Goal: Task Accomplishment & Management: Manage account settings

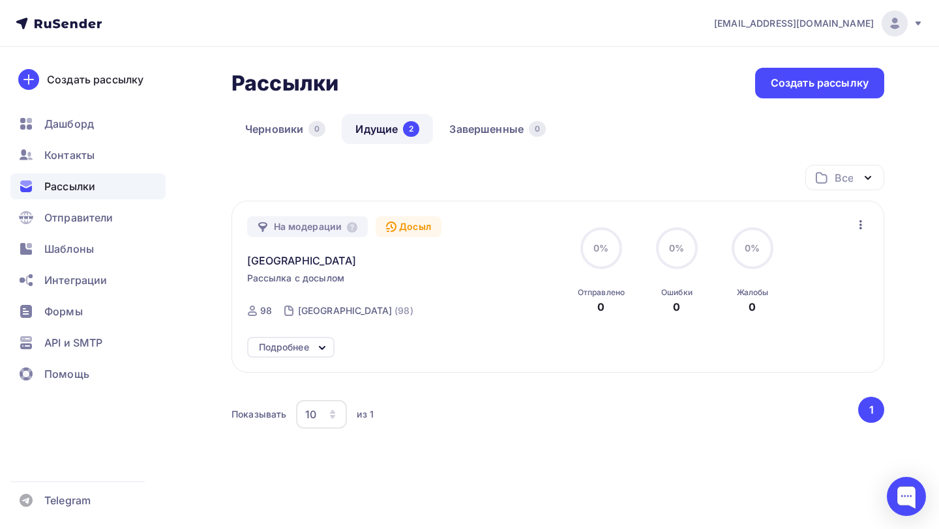
click at [311, 351] on div "Подробнее" at bounding box center [290, 347] width 87 height 21
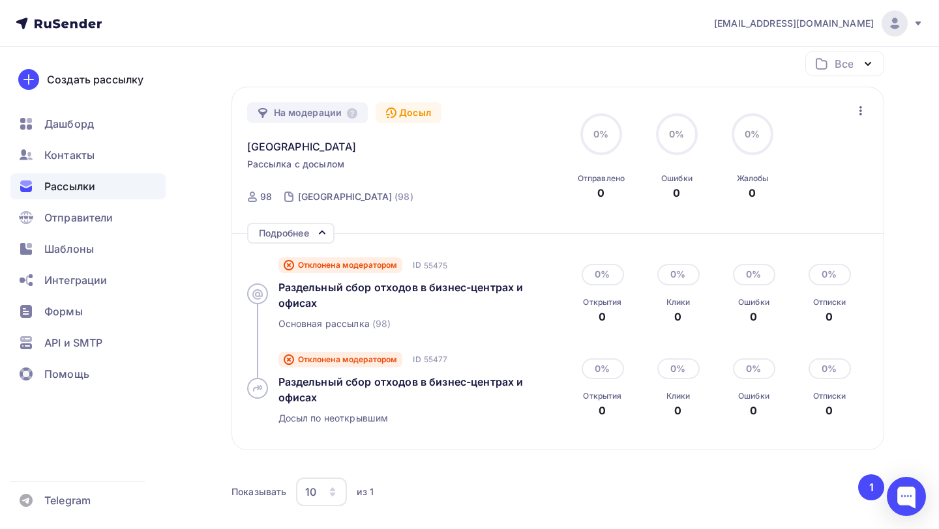
scroll to position [135, 0]
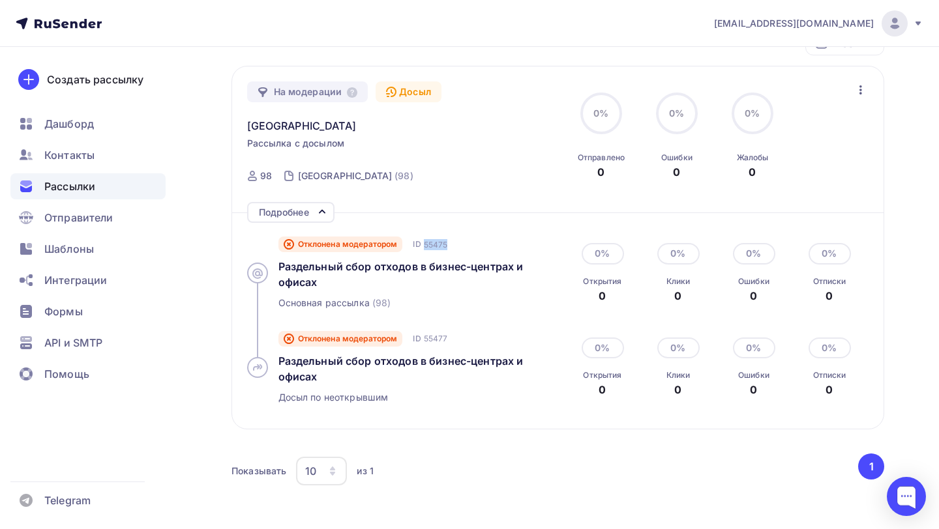
drag, startPoint x: 426, startPoint y: 246, endPoint x: 459, endPoint y: 246, distance: 33.3
click at [459, 246] on div "Отклонена модератором ID 55475" at bounding box center [415, 245] width 275 height 16
click at [436, 246] on span "55475" at bounding box center [436, 244] width 24 height 11
drag, startPoint x: 425, startPoint y: 245, endPoint x: 453, endPoint y: 243, distance: 27.5
click at [453, 243] on div "Отклонена модератором ID 55475" at bounding box center [415, 245] width 275 height 16
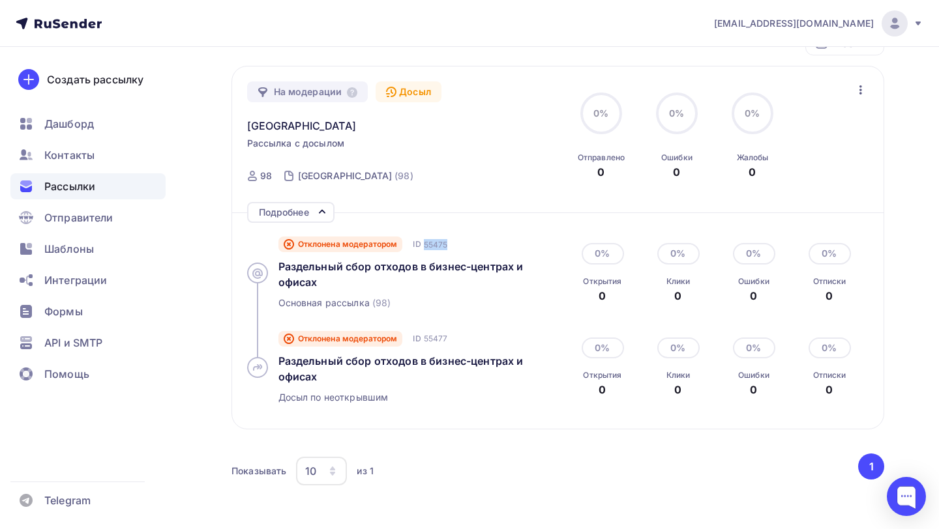
click at [449, 245] on div "Отклонена модератором ID 55475" at bounding box center [415, 245] width 275 height 16
drag, startPoint x: 447, startPoint y: 245, endPoint x: 425, endPoint y: 246, distance: 22.2
click at [425, 246] on span "55475" at bounding box center [436, 244] width 24 height 11
drag, startPoint x: 426, startPoint y: 246, endPoint x: 446, endPoint y: 244, distance: 20.3
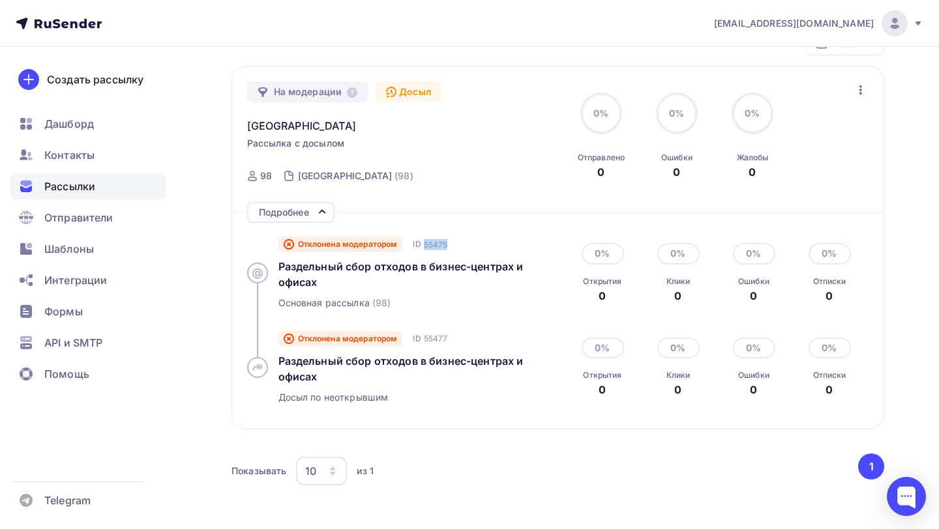
click at [447, 245] on span "55475" at bounding box center [436, 244] width 24 height 11
click at [449, 246] on div "Отклонена модератором ID 55475" at bounding box center [415, 245] width 275 height 16
click at [106, 162] on div "Контакты" at bounding box center [87, 155] width 155 height 26
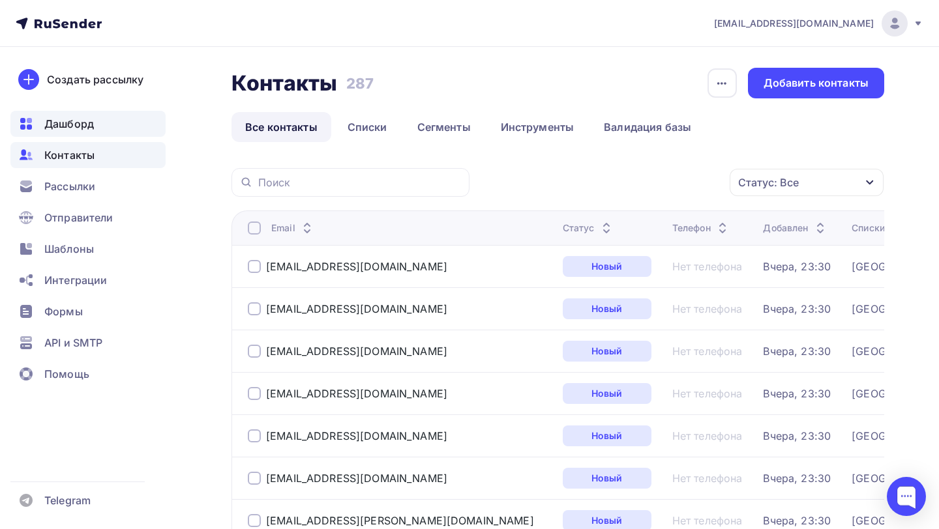
click at [112, 119] on div "Дашборд" at bounding box center [87, 124] width 155 height 26
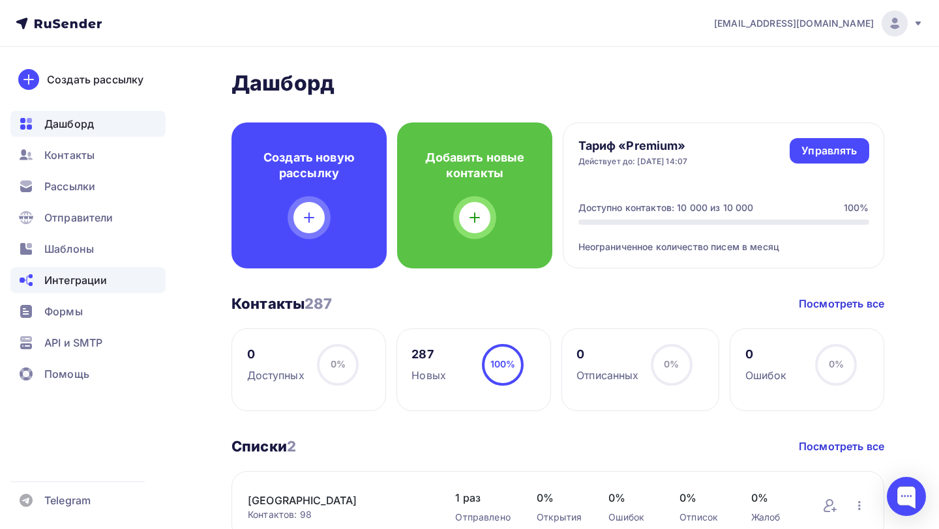
click at [106, 275] on div "Интеграции" at bounding box center [87, 280] width 155 height 26
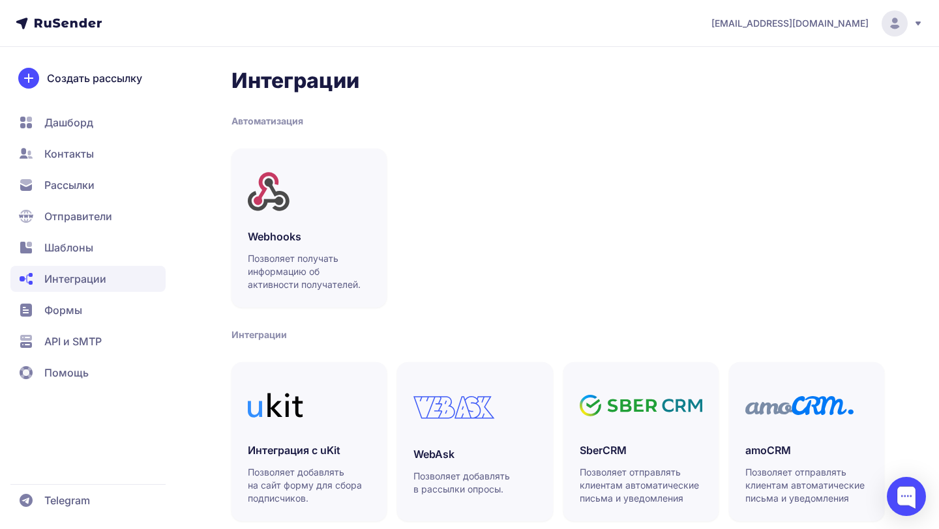
click at [82, 192] on span "Рассылки" at bounding box center [69, 185] width 50 height 16
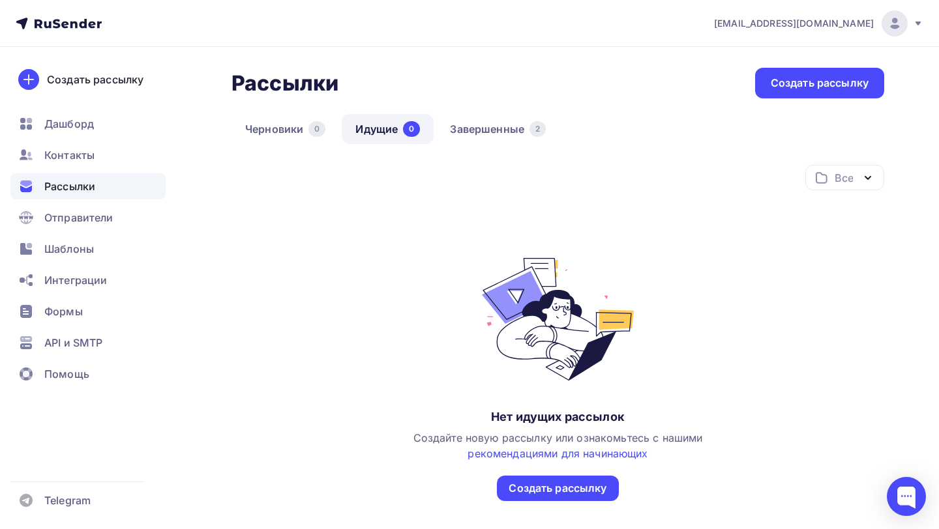
click at [496, 153] on div "Черновики 0 Идущие 0 Завершенные 2" at bounding box center [557, 139] width 653 height 51
click at [493, 136] on link "Завершенные 2" at bounding box center [497, 129] width 123 height 30
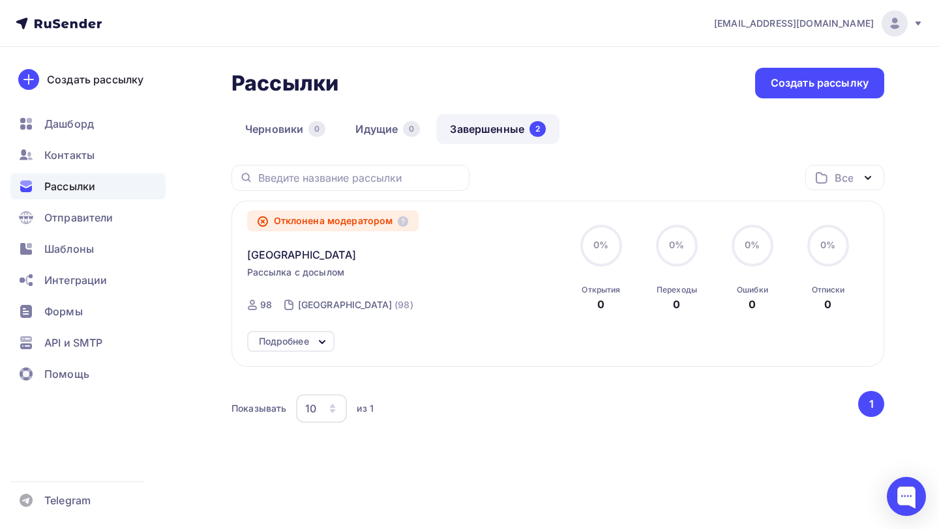
click at [301, 334] on div "Подробнее" at bounding box center [290, 341] width 87 height 21
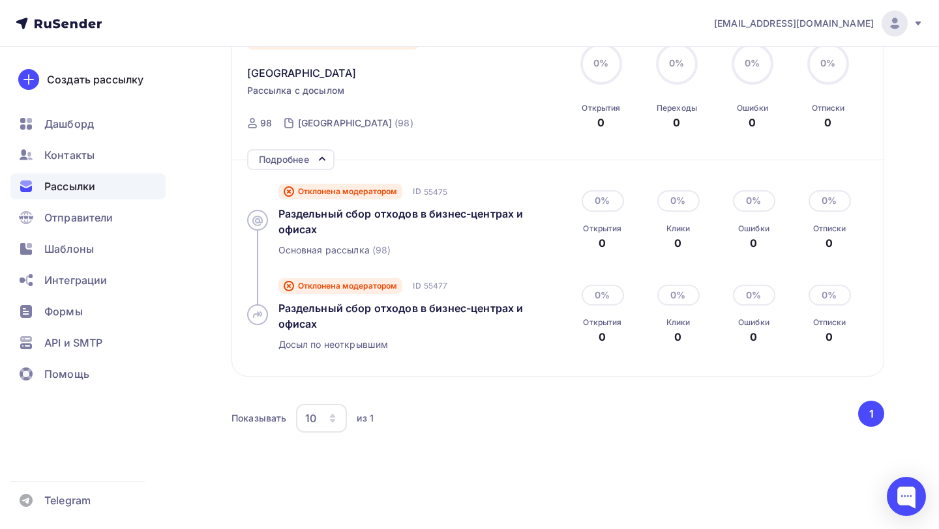
scroll to position [184, 0]
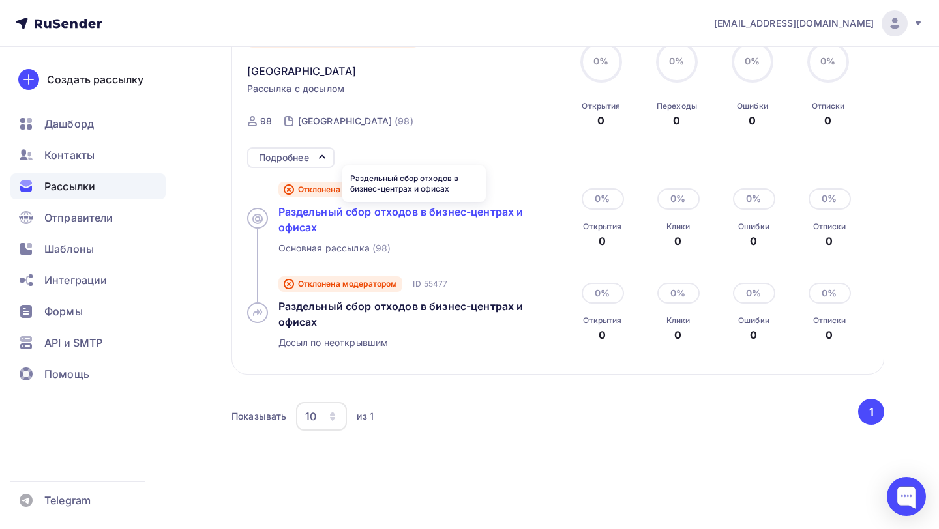
click at [404, 212] on span "Раздельный сбор отходов в бизнес-центрах и офисах" at bounding box center [400, 219] width 245 height 29
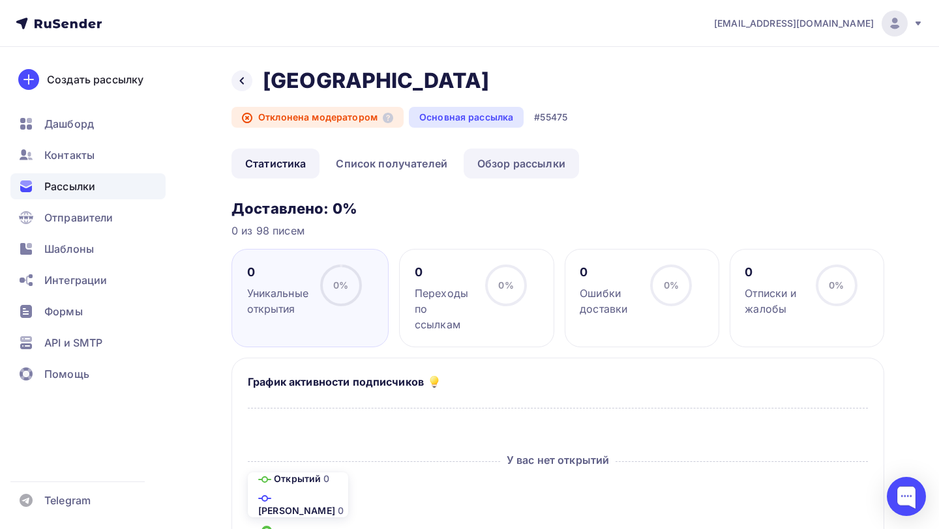
click at [500, 168] on link "Обзор рассылки" at bounding box center [521, 164] width 115 height 30
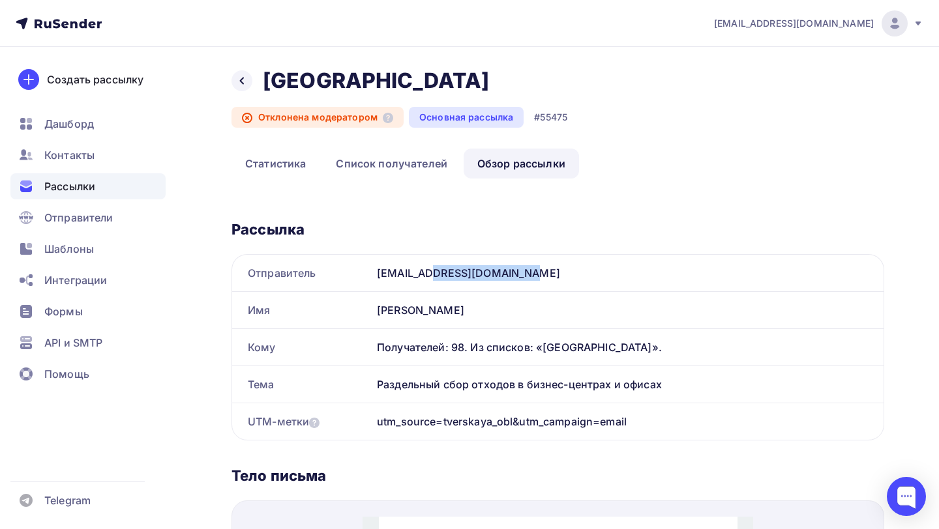
drag, startPoint x: 377, startPoint y: 274, endPoint x: 472, endPoint y: 273, distance: 95.2
click at [472, 273] on div "[EMAIL_ADDRESS][DOMAIN_NAME]" at bounding box center [628, 273] width 512 height 37
click at [889, 485] on div at bounding box center [906, 496] width 39 height 39
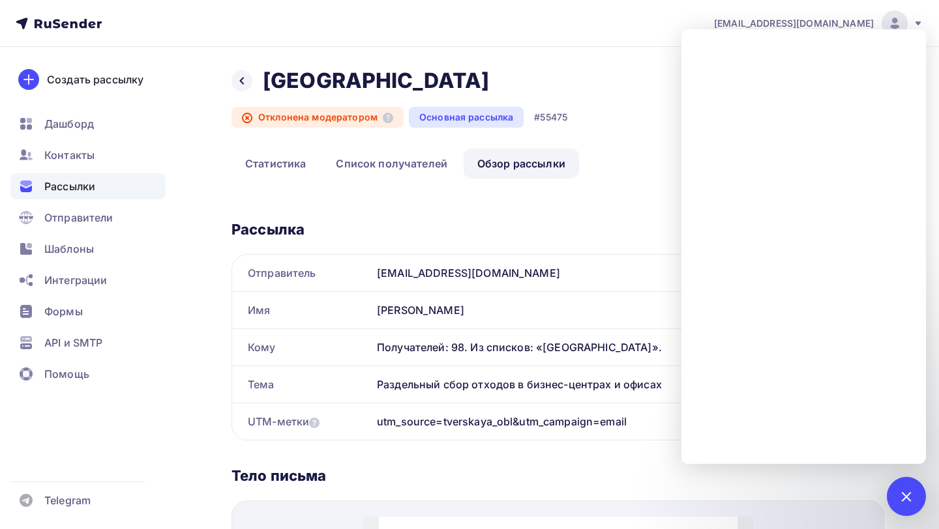
click at [637, 100] on div "Назад Тверская обл Тверская обл Отклонена модератором Основная рассылка #55475" at bounding box center [557, 108] width 653 height 81
click at [911, 491] on div at bounding box center [906, 496] width 39 height 39
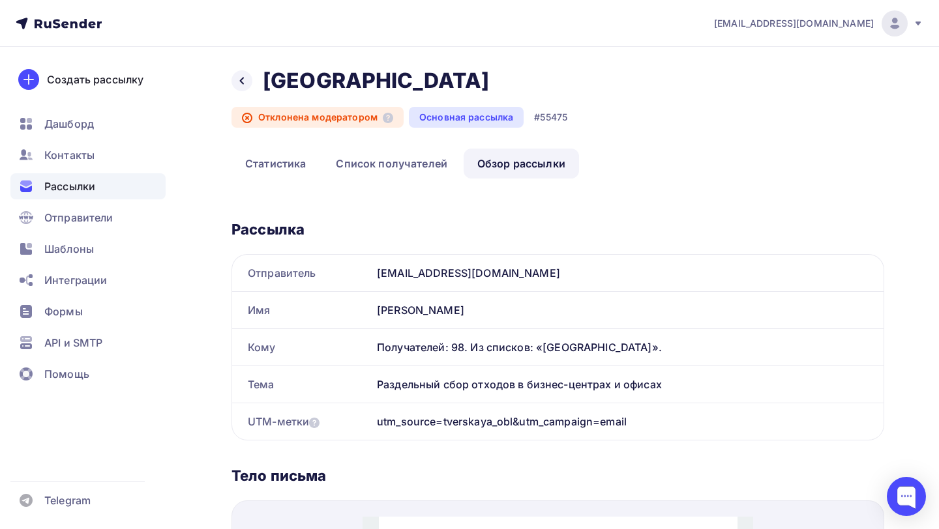
click at [65, 186] on span "Рассылки" at bounding box center [69, 187] width 51 height 16
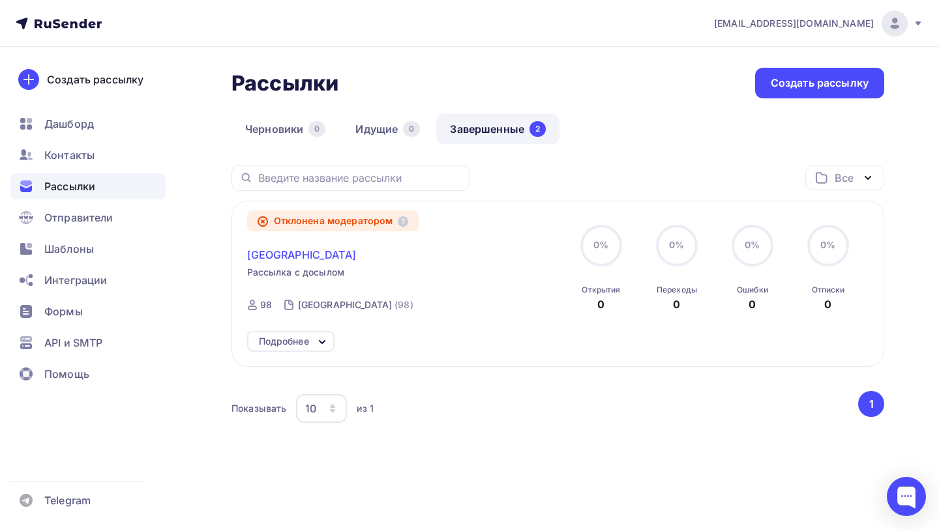
click at [307, 260] on span "[GEOGRAPHIC_DATA]" at bounding box center [301, 255] width 109 height 16
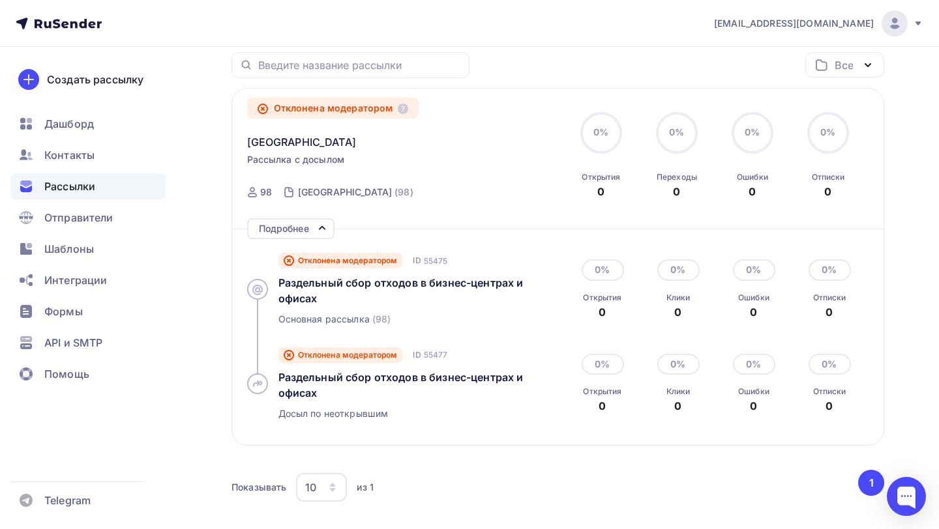
scroll to position [113, 0]
drag, startPoint x: 676, startPoint y: 192, endPoint x: 840, endPoint y: 199, distance: 164.5
click at [840, 199] on div "0% 0% Открытия 0 0% 0% Переходы 0 0% 0% Ошибки 0 0% 0% Отписки 0" at bounding box center [715, 155] width 292 height 87
click at [675, 195] on div "0" at bounding box center [676, 191] width 7 height 16
click at [675, 194] on div "0" at bounding box center [676, 191] width 7 height 16
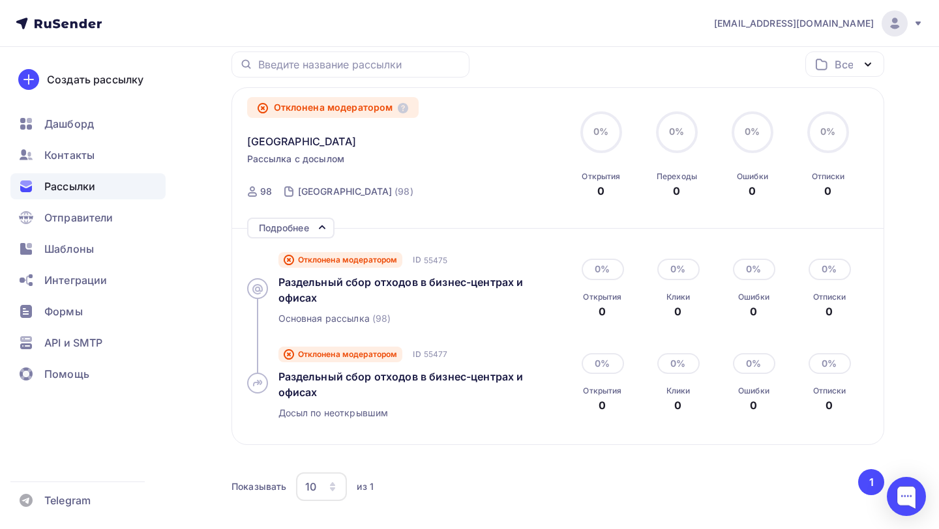
drag, startPoint x: 675, startPoint y: 194, endPoint x: 830, endPoint y: 198, distance: 155.2
click at [831, 198] on div "0% 0% Открытия 0 0% 0% Переходы 0 0% 0% Ошибки 0 0% 0% Отписки 0" at bounding box center [715, 155] width 292 height 87
click at [830, 194] on div "0" at bounding box center [827, 191] width 7 height 16
click at [309, 224] on div "Подробнее" at bounding box center [284, 228] width 50 height 16
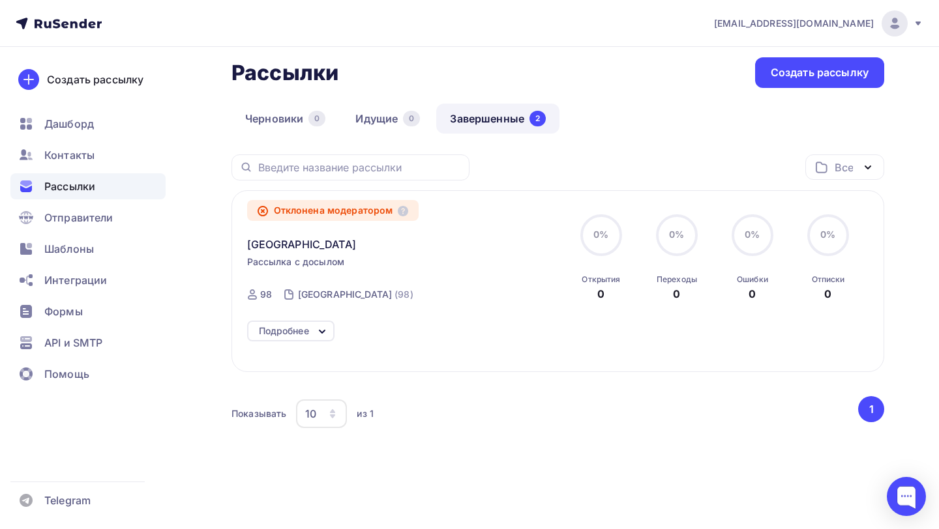
scroll to position [0, 0]
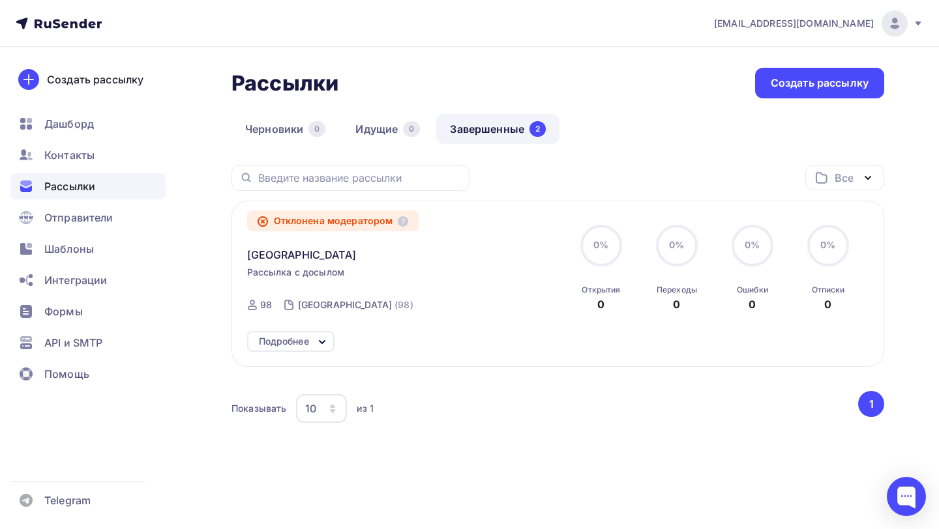
click at [258, 220] on icon at bounding box center [262, 221] width 9 height 9
click at [87, 216] on span "Отправители" at bounding box center [78, 218] width 69 height 16
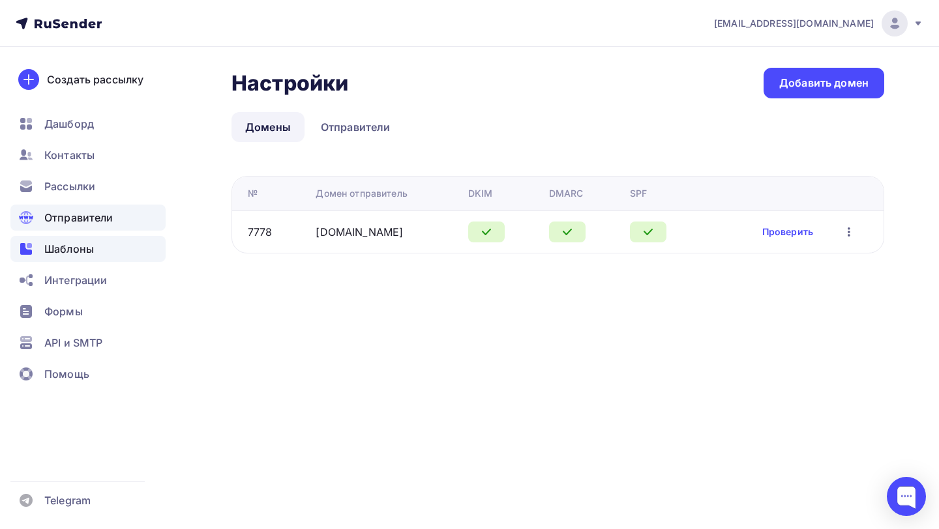
click at [83, 248] on span "Шаблоны" at bounding box center [69, 249] width 50 height 16
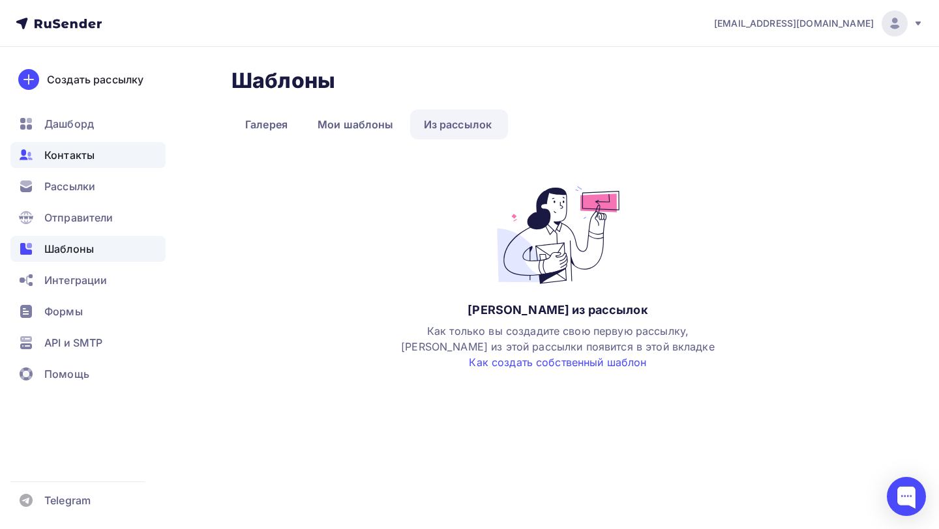
click at [85, 159] on span "Контакты" at bounding box center [69, 155] width 50 height 16
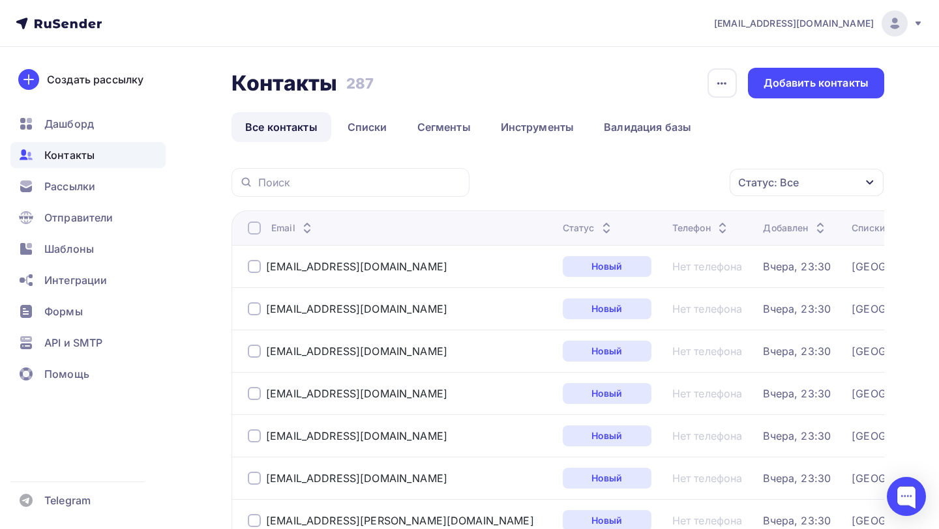
click at [556, 180] on div "Статус: Все Статус Новый Активный Не существует Переполнен Недоступен Отписан О…" at bounding box center [682, 182] width 406 height 29
click at [518, 182] on div "Статус: Все Статус Новый Активный Не существует Переполнен Недоступен Отписан О…" at bounding box center [682, 182] width 406 height 29
click at [81, 182] on span "Рассылки" at bounding box center [69, 187] width 51 height 16
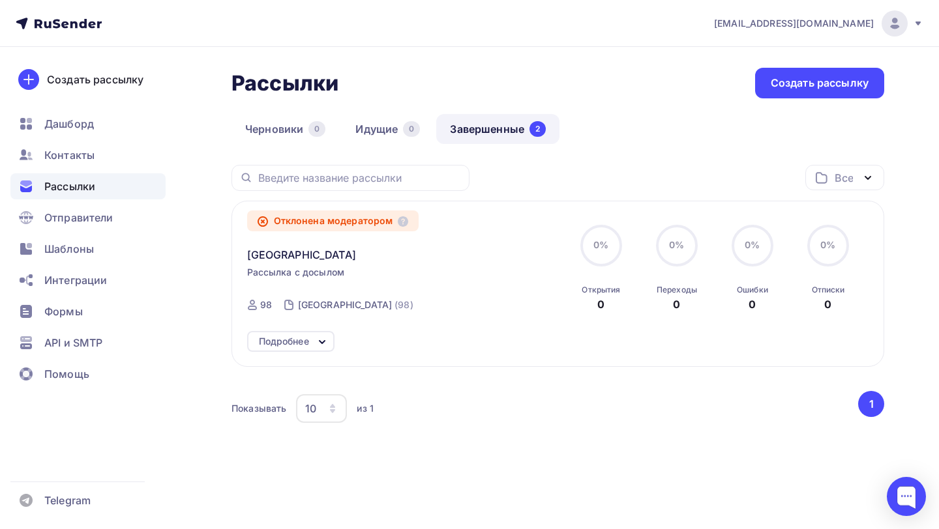
click at [100, 198] on div "Рассылки" at bounding box center [87, 186] width 155 height 26
click at [96, 216] on span "Отправители" at bounding box center [78, 218] width 69 height 16
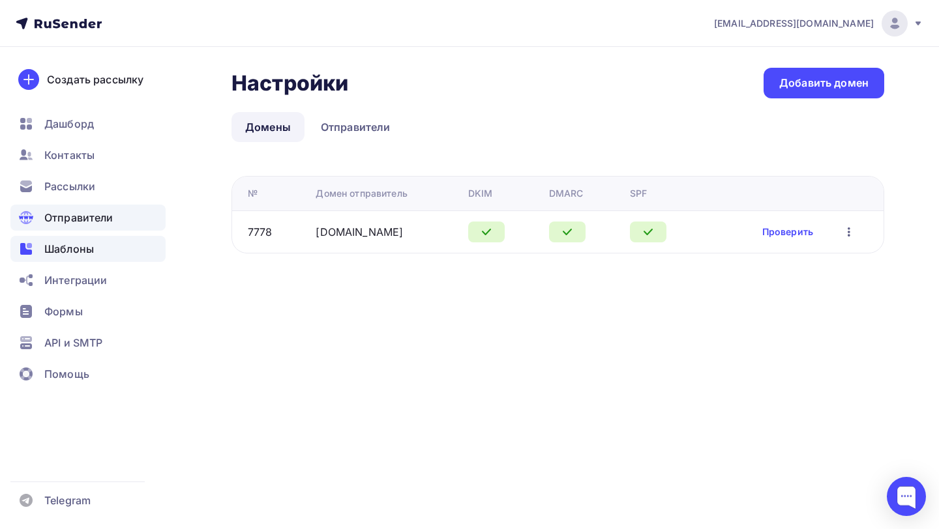
click at [93, 246] on div "Шаблоны" at bounding box center [87, 249] width 155 height 26
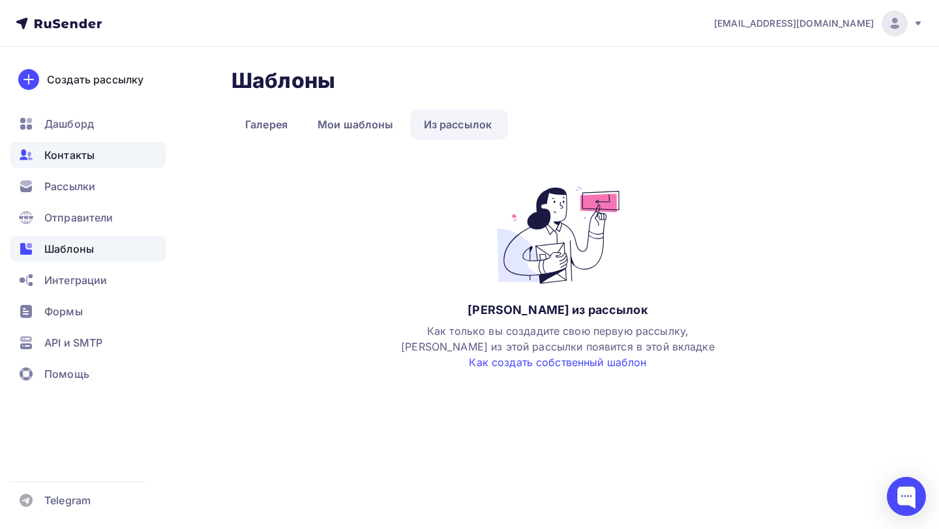
click at [93, 155] on span "Контакты" at bounding box center [69, 155] width 50 height 16
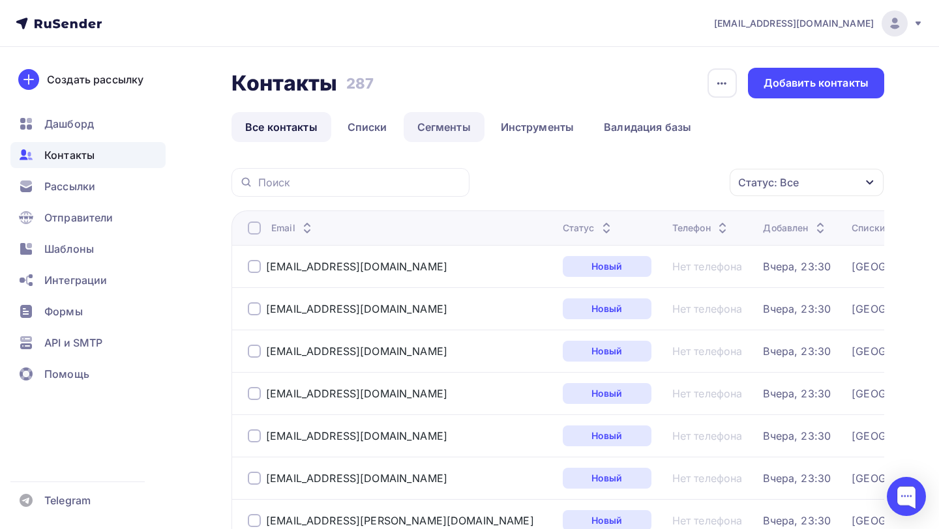
click at [451, 125] on link "Сегменты" at bounding box center [444, 127] width 81 height 30
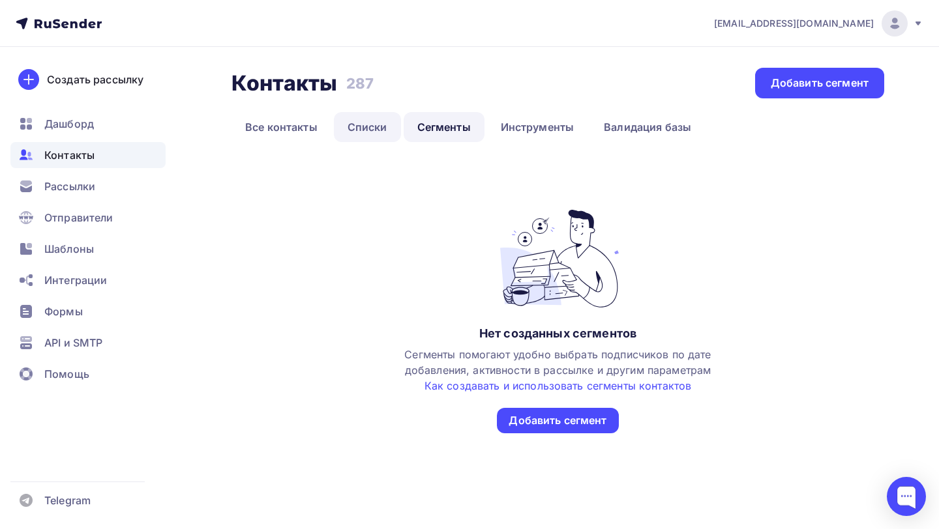
click at [372, 134] on link "Списки" at bounding box center [367, 127] width 67 height 30
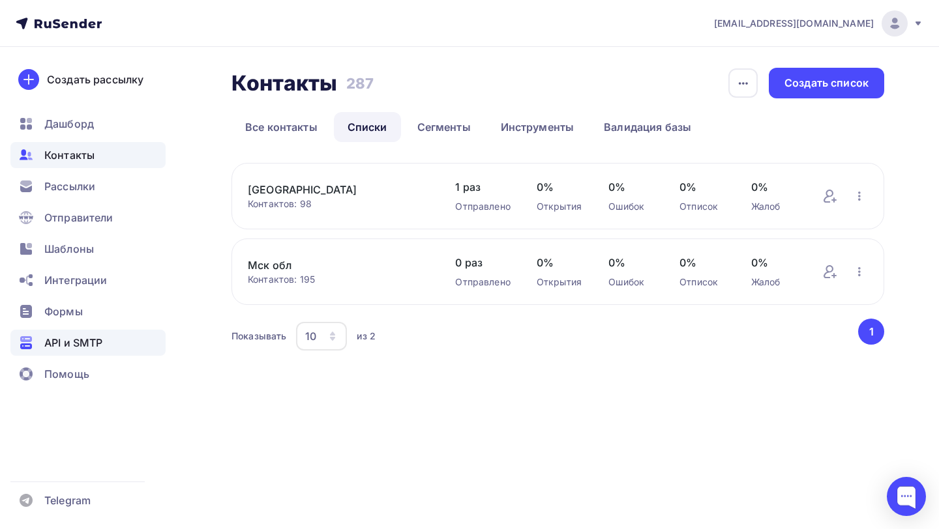
click at [77, 342] on span "API и SMTP" at bounding box center [73, 343] width 58 height 16
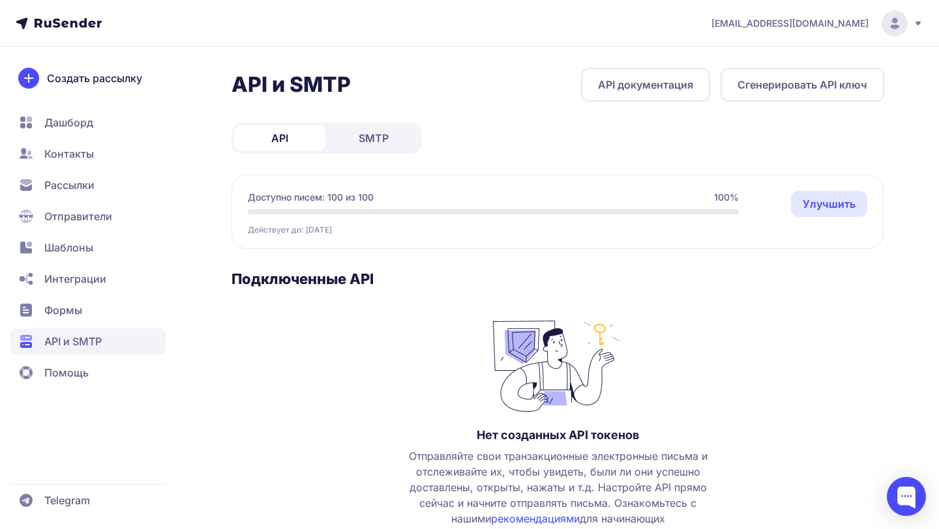
click at [369, 133] on span "SMTP" at bounding box center [374, 138] width 30 height 16
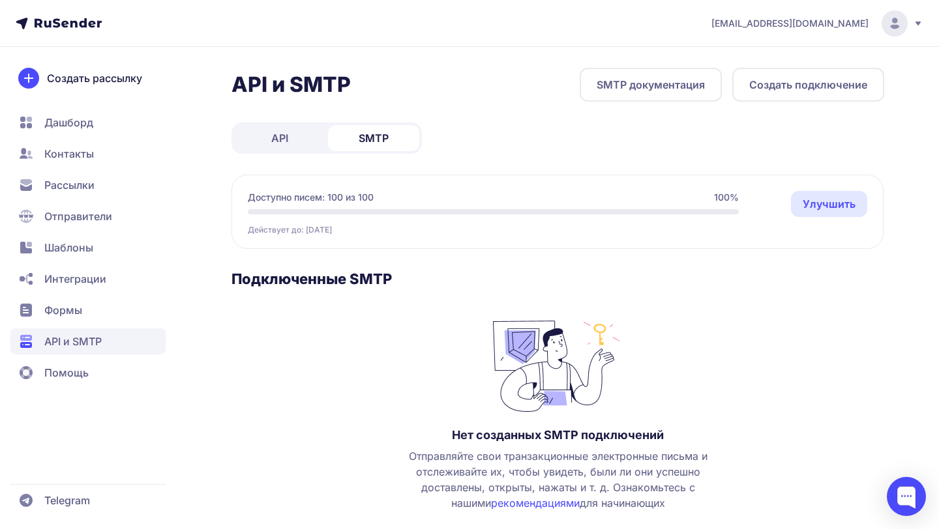
click at [97, 280] on span "Интеграции" at bounding box center [75, 279] width 62 height 16
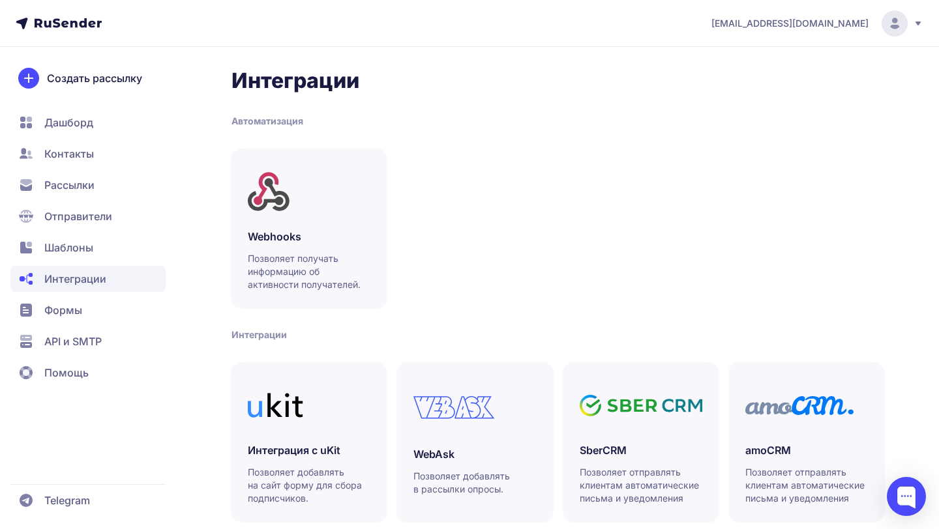
click at [112, 266] on span "Шаблоны" at bounding box center [87, 279] width 155 height 26
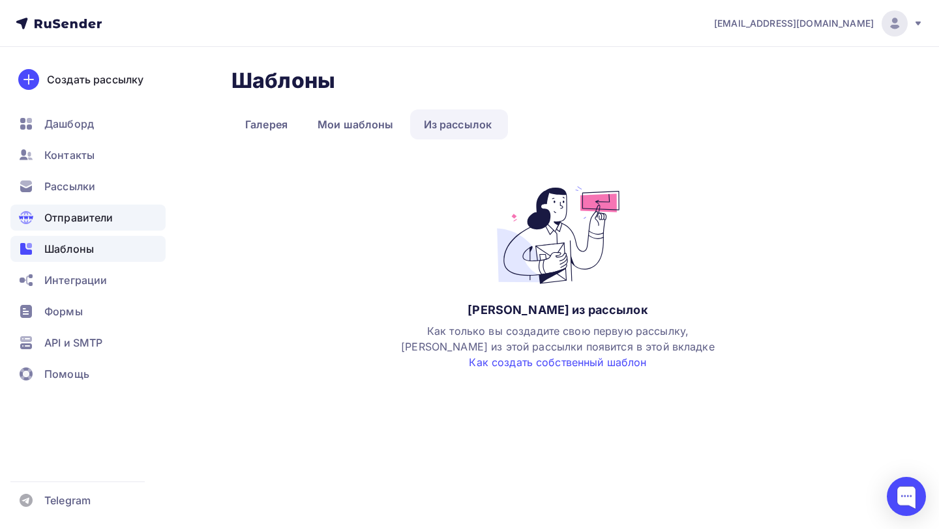
click at [76, 216] on span "Отправители" at bounding box center [78, 218] width 69 height 16
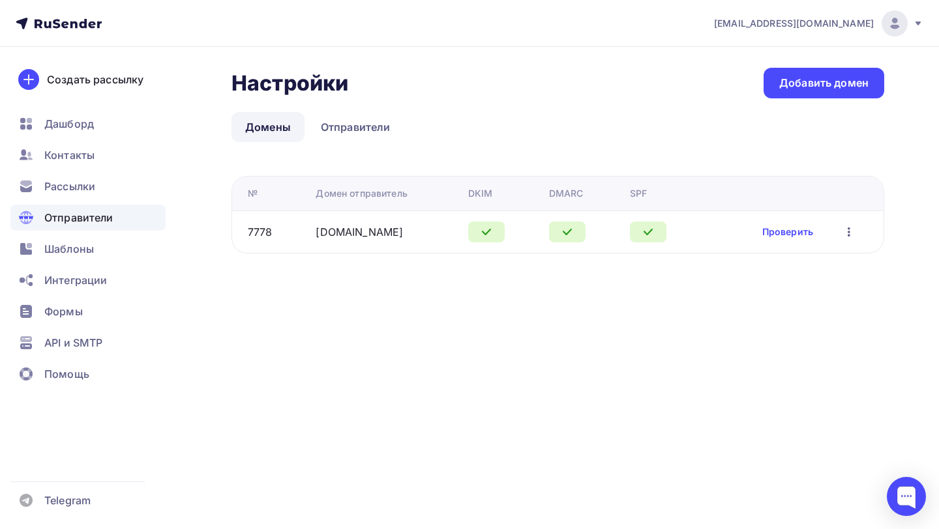
click at [849, 232] on icon "button" at bounding box center [849, 232] width 3 height 9
click at [750, 274] on link "Редактировать" at bounding box center [792, 266] width 141 height 26
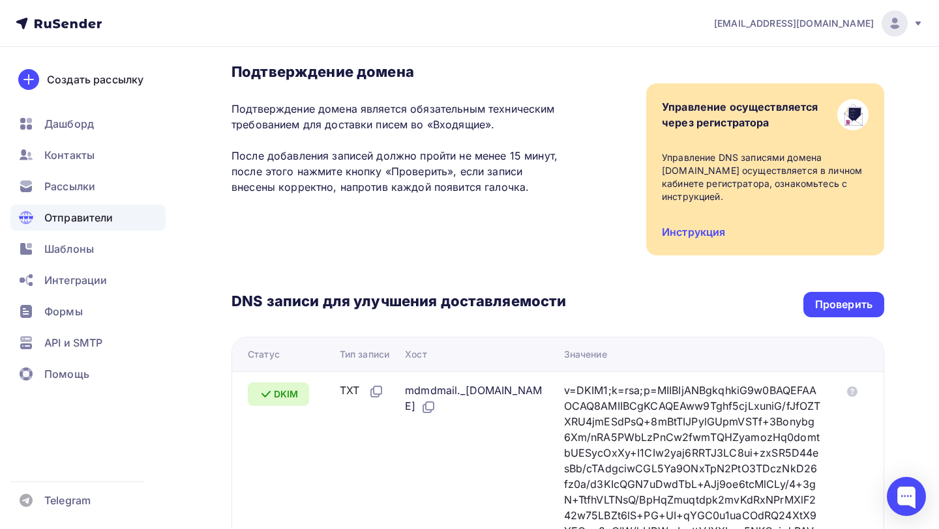
scroll to position [85, 0]
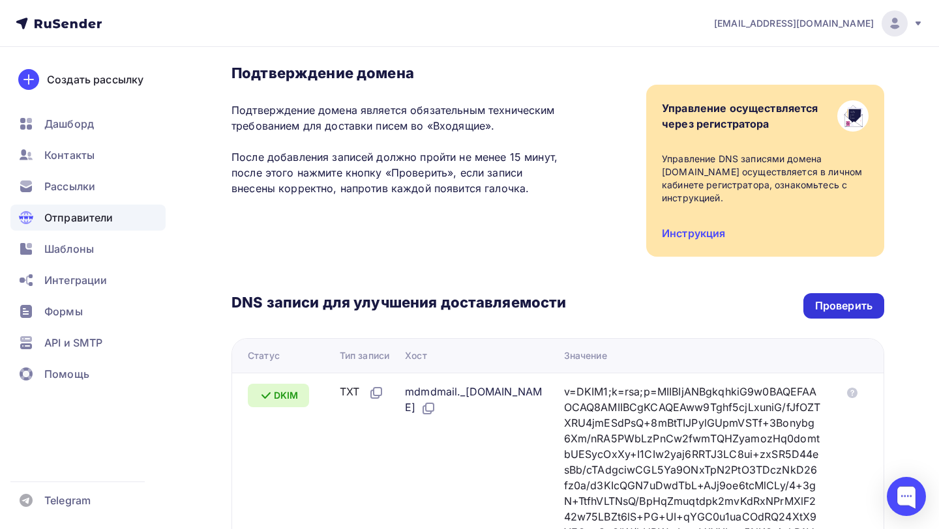
click at [818, 303] on div "Проверить" at bounding box center [843, 306] width 57 height 15
click at [89, 220] on span "Отправители" at bounding box center [78, 218] width 69 height 16
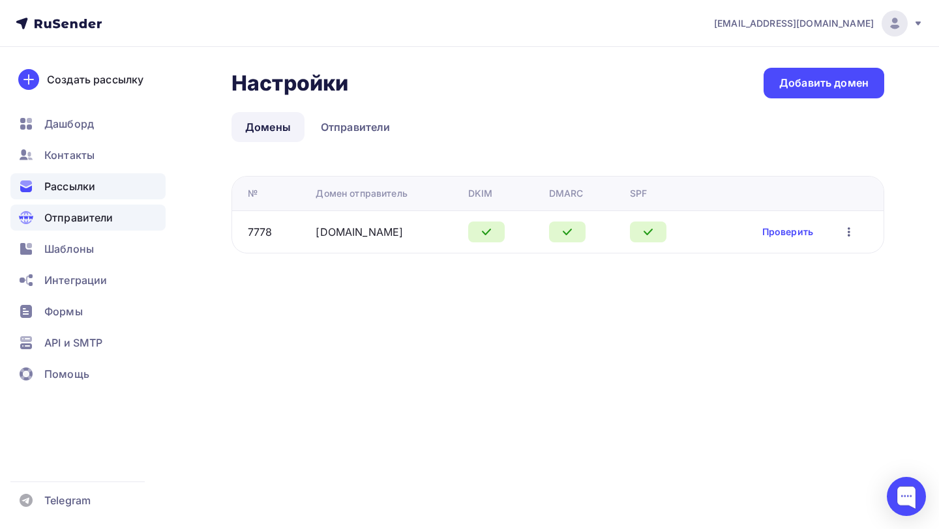
click at [72, 182] on span "Рассылки" at bounding box center [69, 187] width 51 height 16
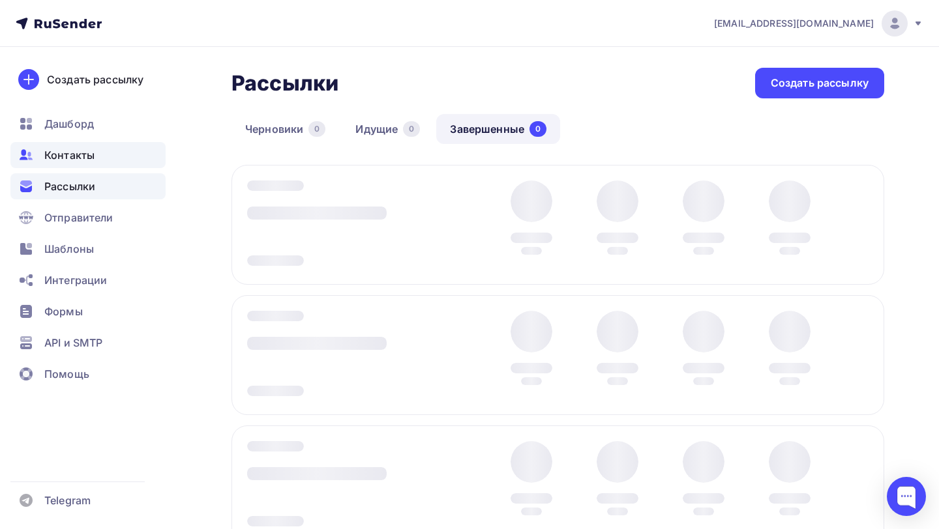
click at [76, 160] on span "Контакты" at bounding box center [69, 155] width 50 height 16
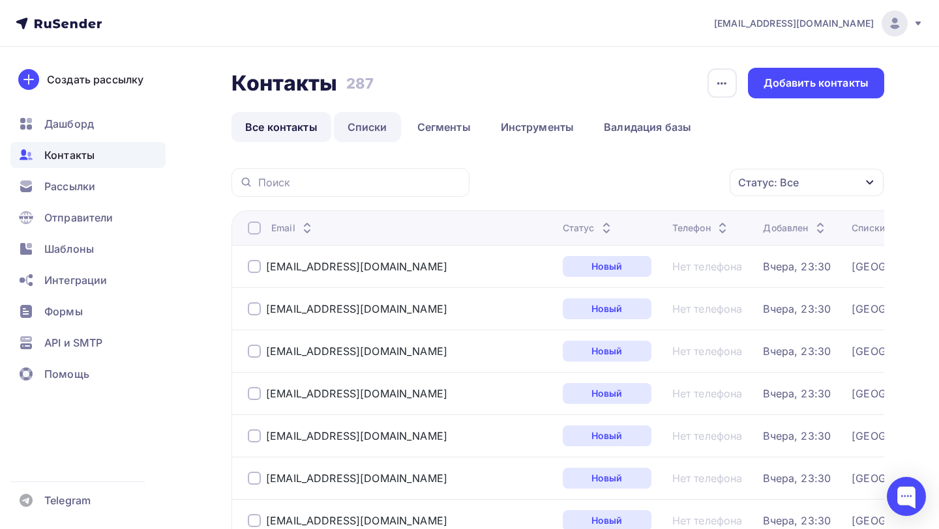
click at [344, 130] on link "Списки" at bounding box center [367, 127] width 67 height 30
